Goal: Task Accomplishment & Management: Use online tool/utility

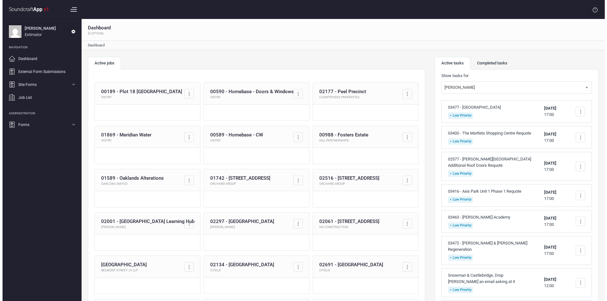
scroll to position [120, 0]
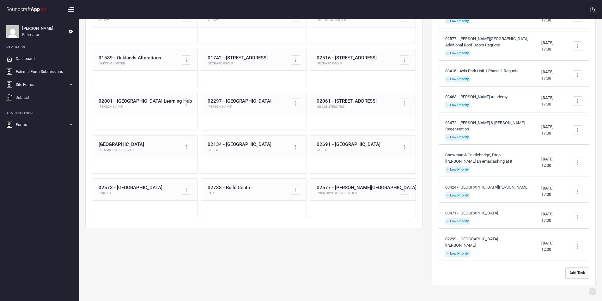
click at [581, 271] on button "Add Task" at bounding box center [577, 272] width 24 height 11
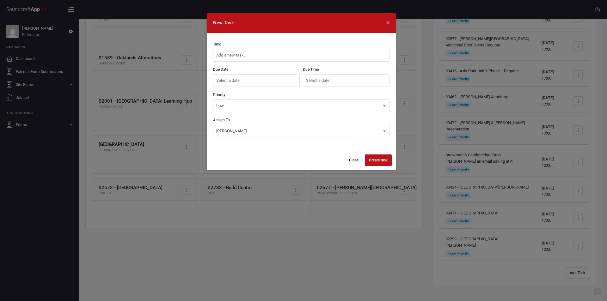
click at [298, 58] on input "text" at bounding box center [301, 55] width 176 height 13
type input "03256 - [GEOGRAPHIC_DATA] Phase 3&4 Requote"
type input "[DATE]"
click at [325, 82] on input "09:42" at bounding box center [346, 80] width 87 height 13
type input "0"
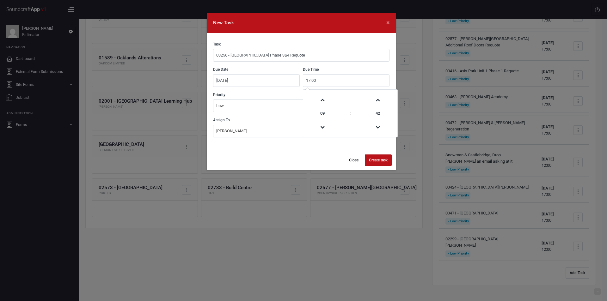
type input "17:00"
click at [385, 160] on button "Create task" at bounding box center [378, 160] width 27 height 11
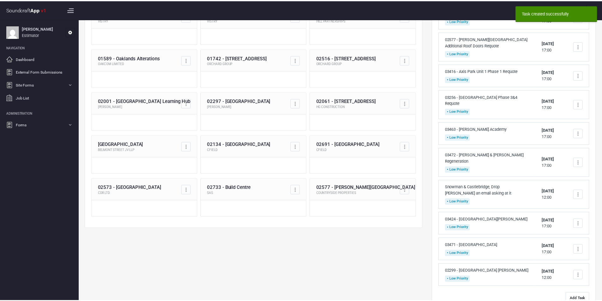
scroll to position [0, 0]
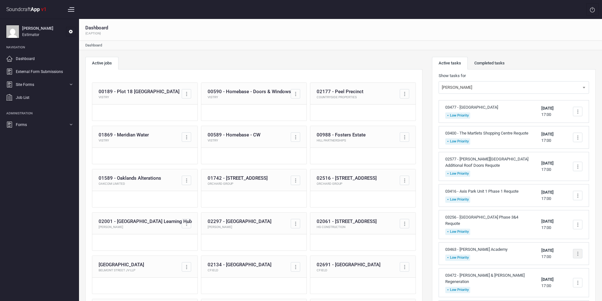
click at [578, 254] on div at bounding box center [577, 253] width 1 height 1
click at [544, 215] on link "Complete task" at bounding box center [551, 209] width 63 height 13
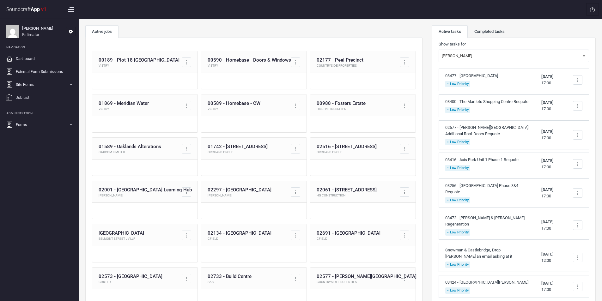
scroll to position [63, 0]
